Goal: Task Accomplishment & Management: Use online tool/utility

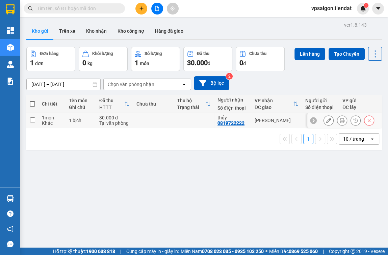
click at [235, 122] on div "0819722222" at bounding box center [230, 122] width 27 height 5
copy div "0819722222"
click at [115, 196] on div "ver 1.8.143 Kho gửi Trên xe Kho nhận Kho công nợ Hàng đã giao Đơn hàng 1 đơn Kh…" at bounding box center [204, 147] width 361 height 255
click at [31, 104] on span at bounding box center [32, 103] width 5 height 5
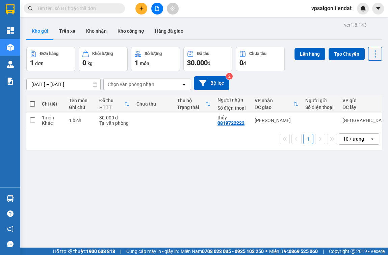
click at [32, 101] on input "checkbox" at bounding box center [32, 101] width 0 height 0
checkbox input "true"
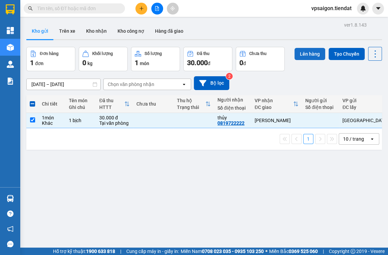
click at [302, 53] on button "Lên hàng" at bounding box center [309, 54] width 31 height 12
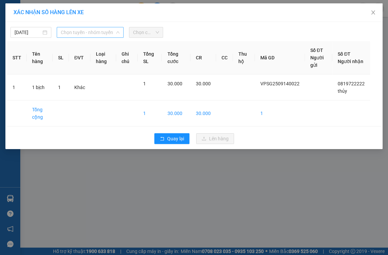
click at [83, 33] on span "Chọn tuyến - nhóm tuyến" at bounding box center [90, 32] width 59 height 10
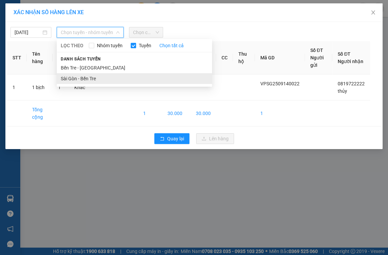
click at [103, 79] on li "Sài Gòn - Bến Tre" at bounding box center [134, 78] width 155 height 11
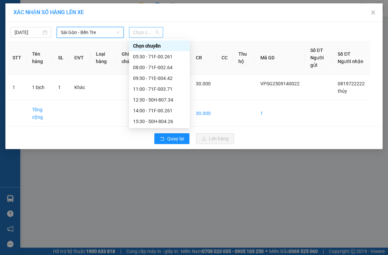
click at [158, 33] on span "Chọn chuyến" at bounding box center [146, 32] width 26 height 10
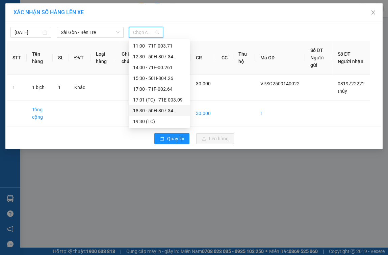
click at [161, 111] on div "18:30 - 50H-807.34" at bounding box center [159, 110] width 53 height 7
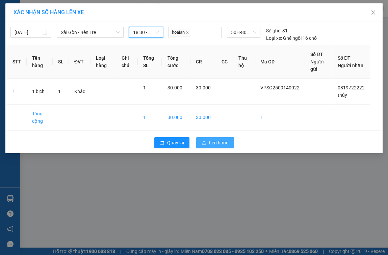
click at [215, 141] on span "Lên hàng" at bounding box center [219, 142] width 20 height 7
